Goal: Task Accomplishment & Management: Manage account settings

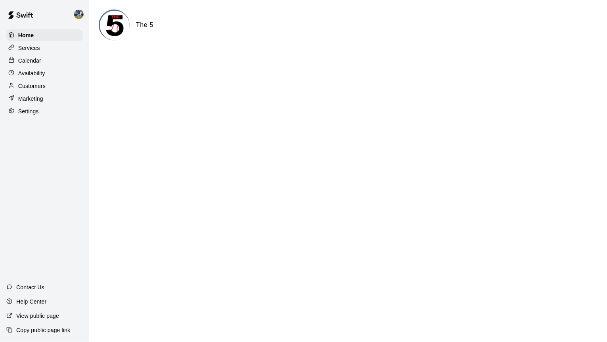
click at [61, 60] on div "Calendar" at bounding box center [44, 61] width 77 height 12
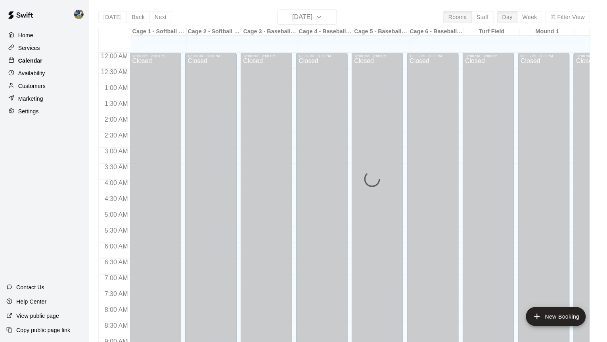
scroll to position [439, 0]
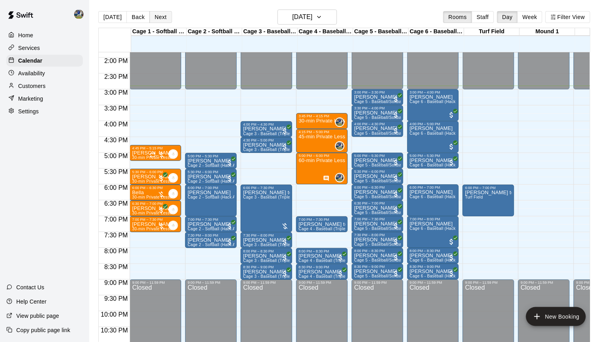
click at [162, 19] on button "Next" at bounding box center [161, 17] width 22 height 12
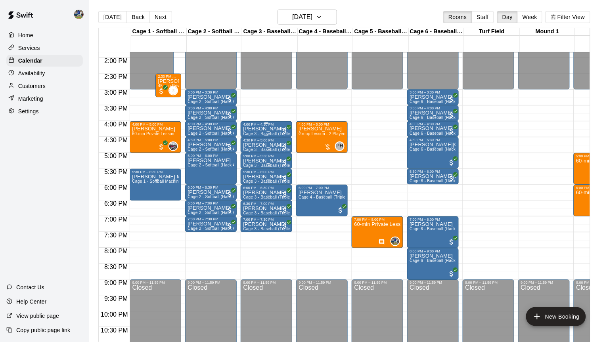
click at [260, 129] on p "[PERSON_NAME]" at bounding box center [266, 129] width 47 height 0
click at [256, 157] on img "edit" at bounding box center [252, 157] width 9 height 9
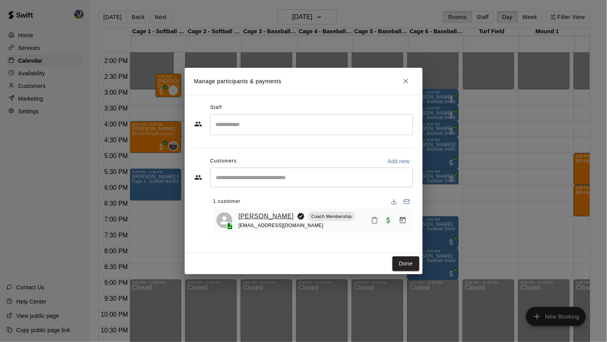
click at [253, 211] on link "[PERSON_NAME]" at bounding box center [267, 216] width 56 height 10
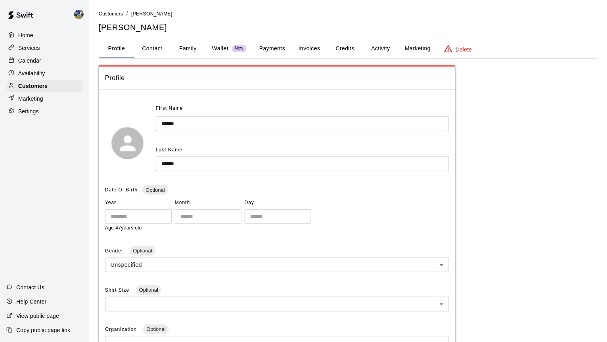
click at [372, 46] on button "Activity" at bounding box center [381, 48] width 36 height 19
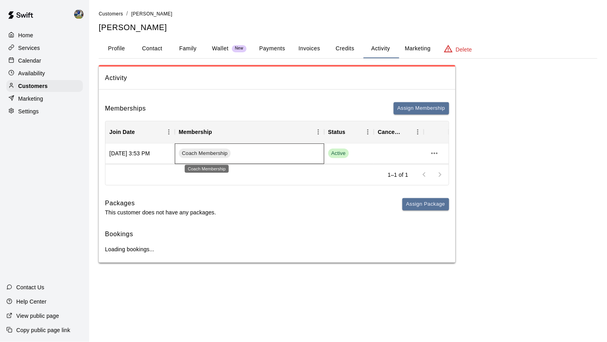
click at [212, 157] on span "Coach Membership" at bounding box center [205, 154] width 52 height 8
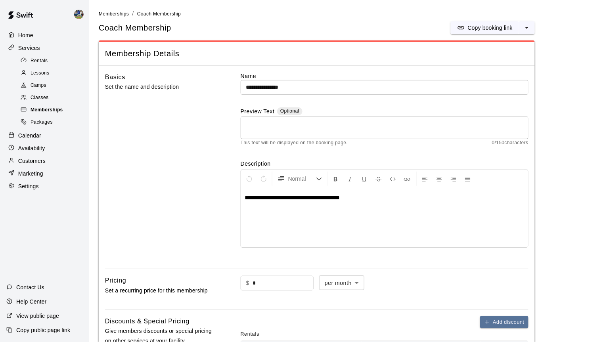
click at [78, 106] on div "Memberships" at bounding box center [52, 110] width 67 height 11
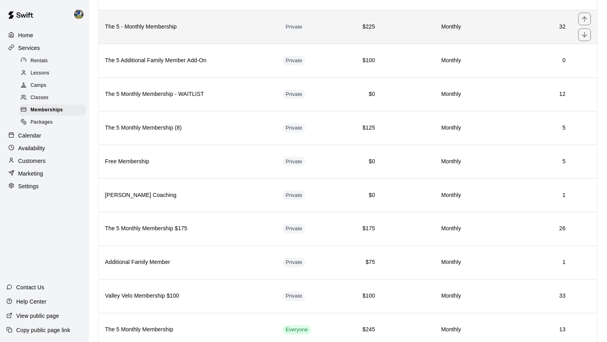
scroll to position [184, 0]
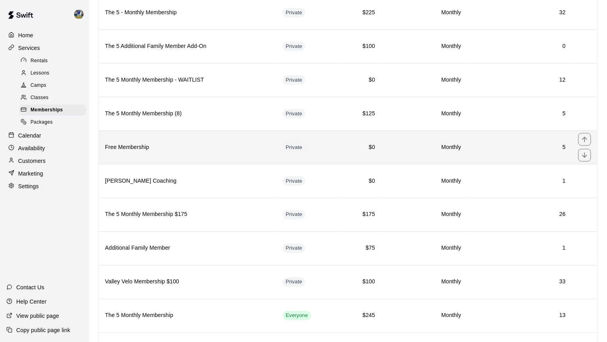
click at [229, 164] on th "Free Membership" at bounding box center [188, 147] width 178 height 34
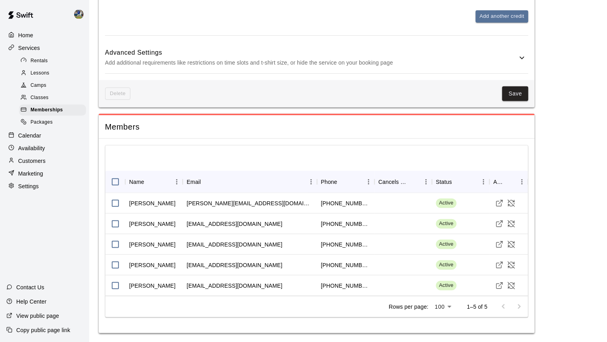
scroll to position [860, 0]
click at [52, 109] on span "Memberships" at bounding box center [47, 110] width 33 height 8
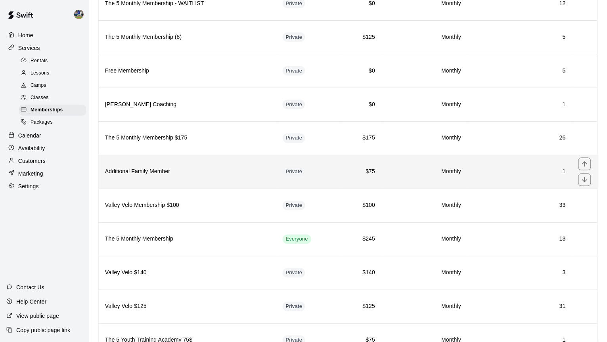
scroll to position [260, 0]
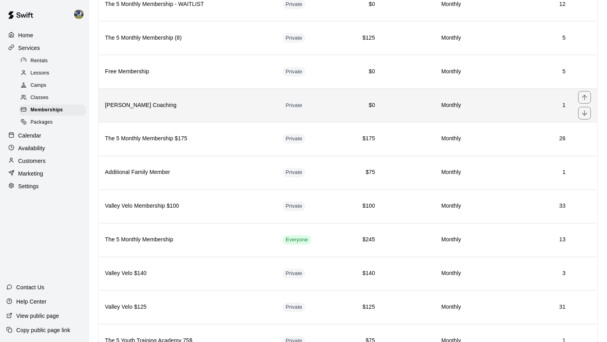
click at [192, 110] on h6 "[PERSON_NAME] Coaching" at bounding box center [187, 105] width 165 height 9
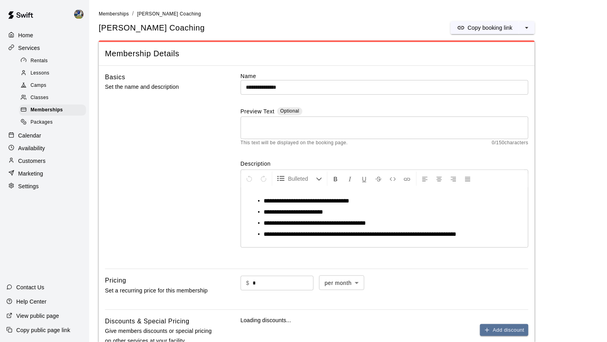
scroll to position [4, 0]
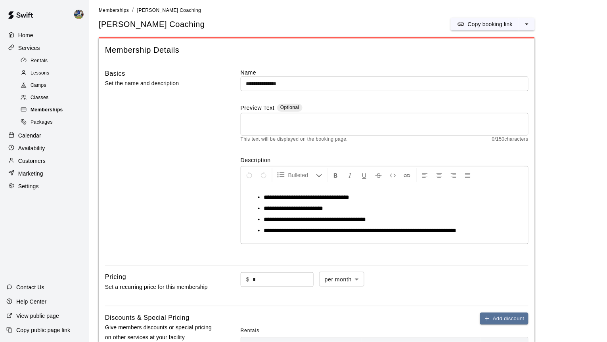
click at [55, 109] on span "Memberships" at bounding box center [47, 110] width 33 height 8
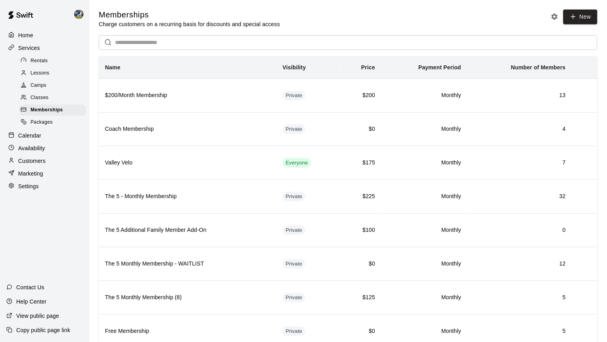
click at [56, 134] on div "Calendar" at bounding box center [44, 136] width 77 height 12
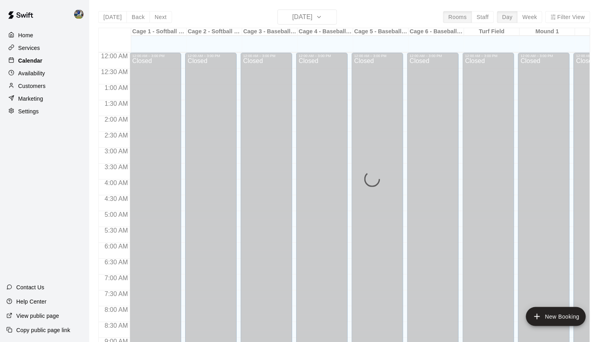
scroll to position [439, 0]
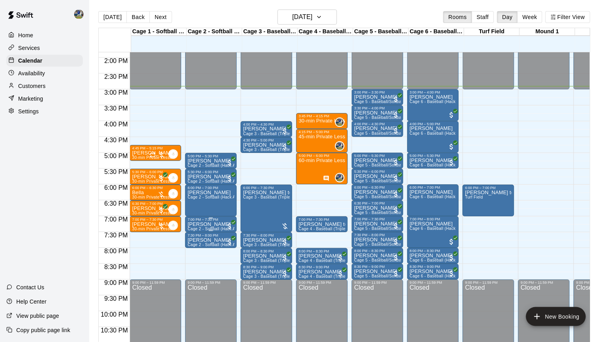
click at [198, 247] on img "edit" at bounding box center [196, 249] width 9 height 9
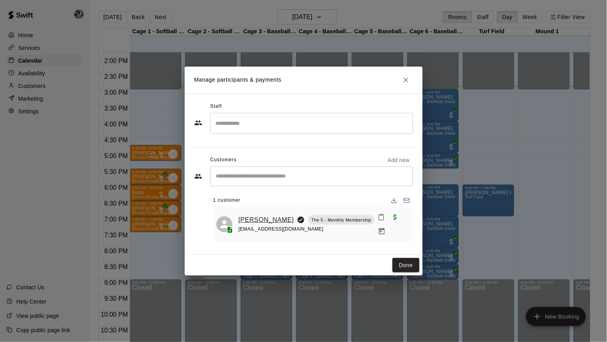
click at [261, 218] on link "[PERSON_NAME]" at bounding box center [267, 220] width 56 height 10
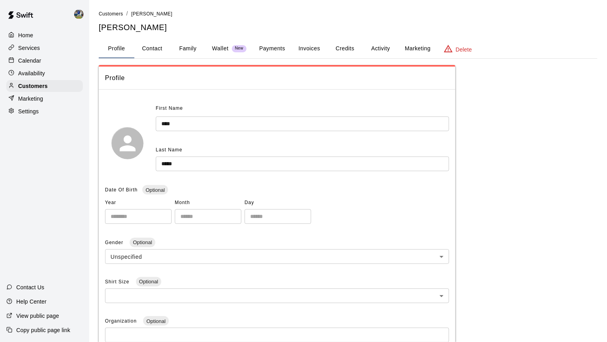
click at [385, 50] on button "Activity" at bounding box center [381, 48] width 36 height 19
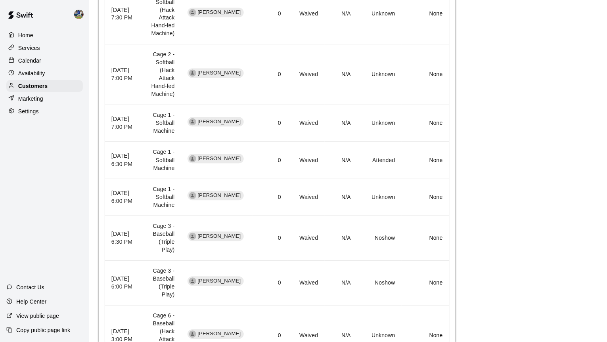
scroll to position [383, 0]
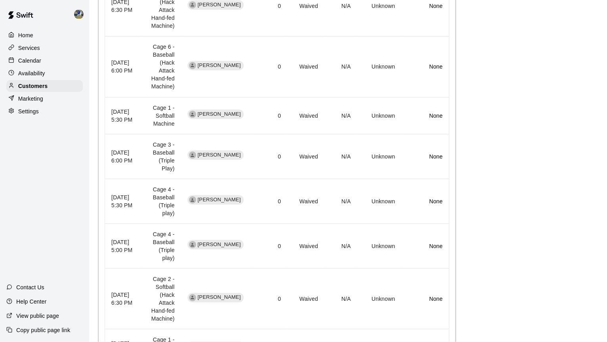
scroll to position [422, 0]
click at [355, 324] on li "25" at bounding box center [352, 326] width 19 height 13
type input "**"
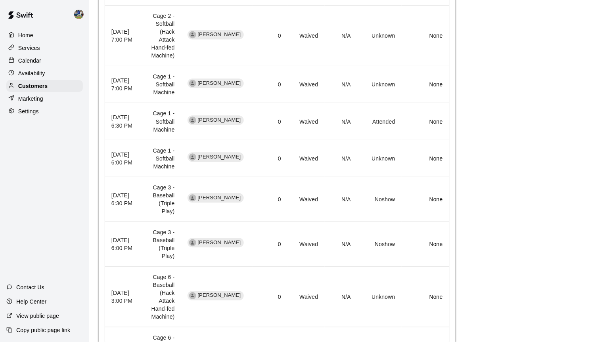
scroll to position [1008, 0]
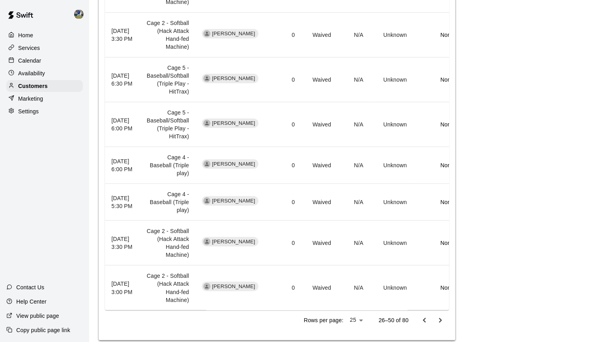
click at [436, 326] on icon "Go to next page" at bounding box center [441, 321] width 10 height 10
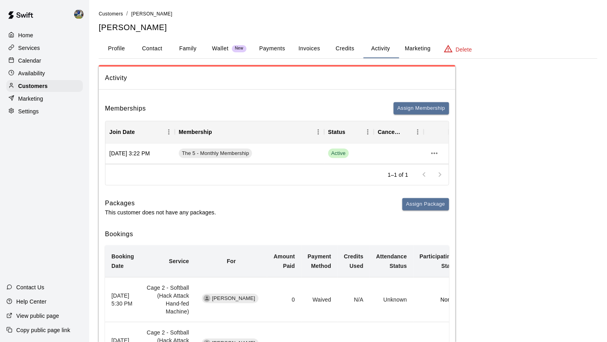
scroll to position [0, 0]
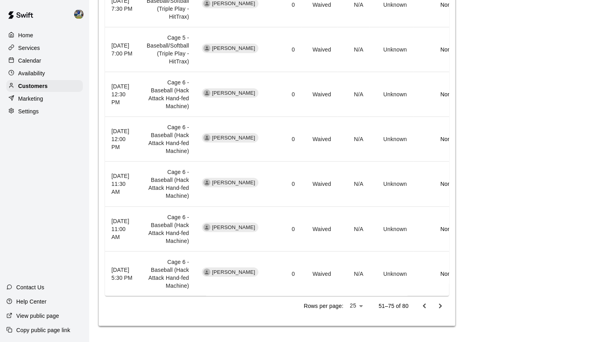
click at [425, 309] on icon "Go to previous page" at bounding box center [425, 307] width 10 height 10
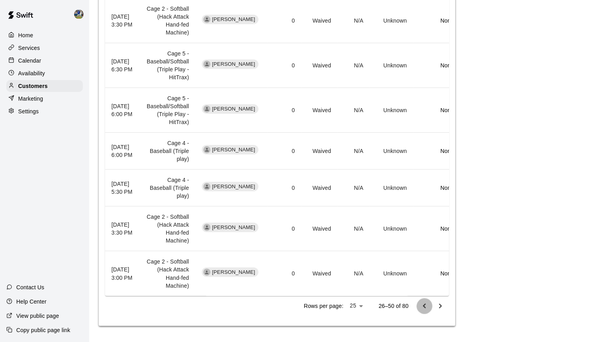
click at [424, 311] on icon "Go to previous page" at bounding box center [425, 307] width 10 height 10
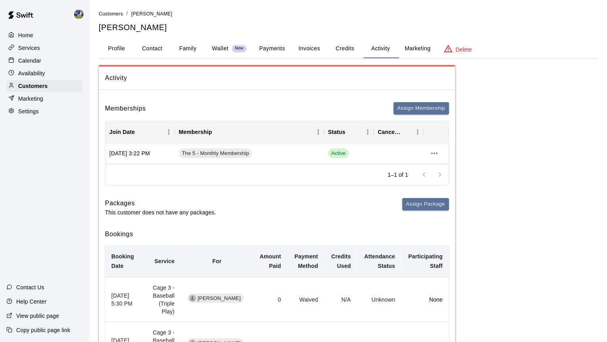
click at [348, 46] on button "Credits" at bounding box center [345, 48] width 36 height 19
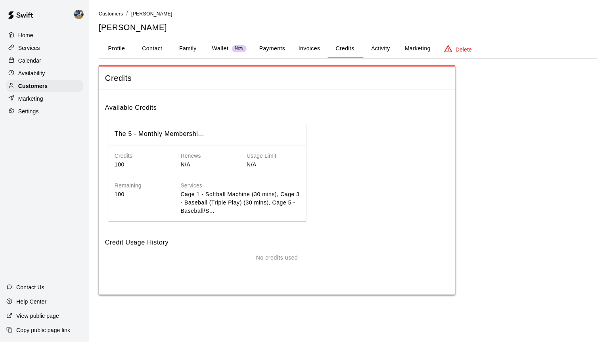
click at [323, 36] on div "Customers / [PERSON_NAME] [PERSON_NAME] Profile Contact Family Wallet New Payme…" at bounding box center [348, 153] width 499 height 286
click at [312, 49] on button "Invoices" at bounding box center [309, 48] width 36 height 19
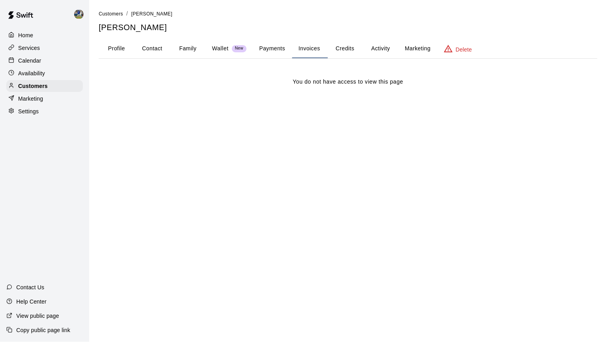
click at [281, 49] on button "Payments" at bounding box center [272, 48] width 38 height 19
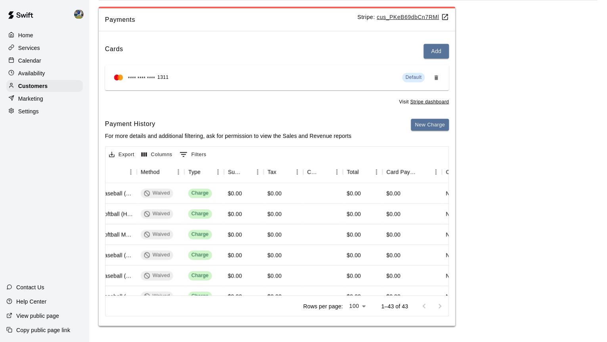
scroll to position [0, 213]
